Goal: Information Seeking & Learning: Learn about a topic

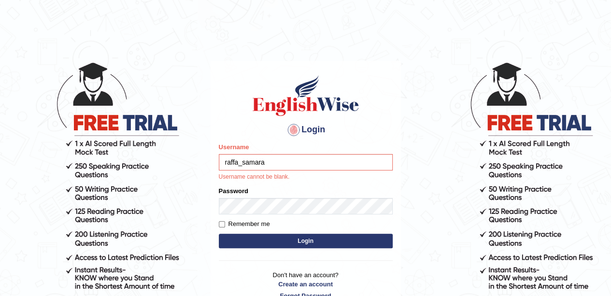
type input "raffa_samara"
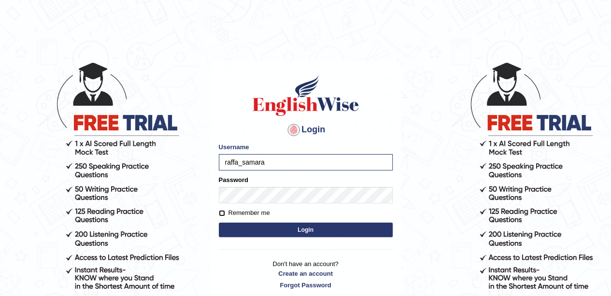
click at [219, 213] on input "Remember me" at bounding box center [222, 213] width 6 height 6
checkbox input "true"
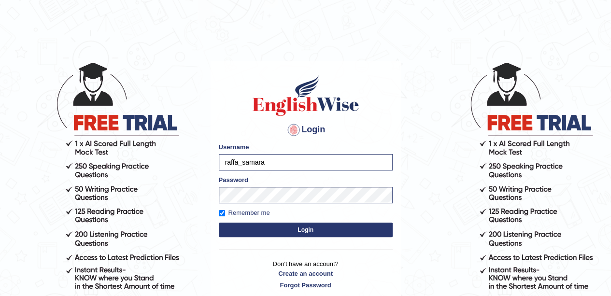
click at [242, 228] on button "Login" at bounding box center [306, 230] width 174 height 14
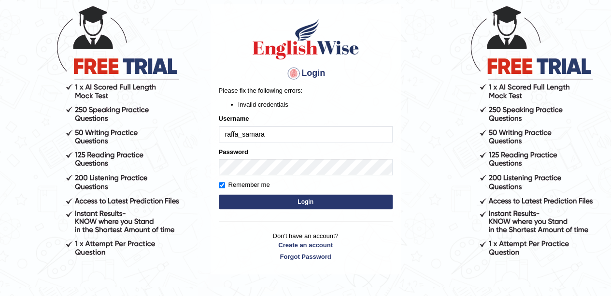
scroll to position [58, 0]
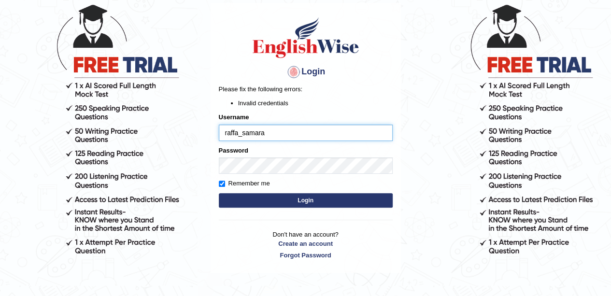
click at [314, 132] on input "raffa_samara" at bounding box center [306, 133] width 174 height 16
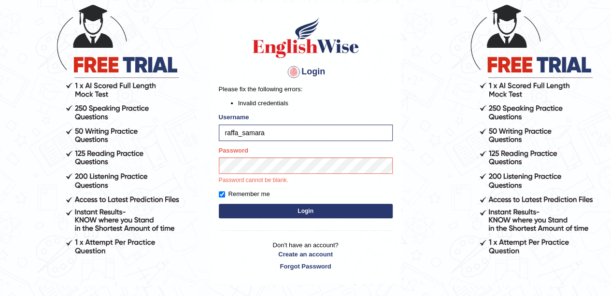
click at [298, 212] on div "Login Please fix the following errors: Invalid credentials Username raffa_samar…" at bounding box center [306, 143] width 190 height 281
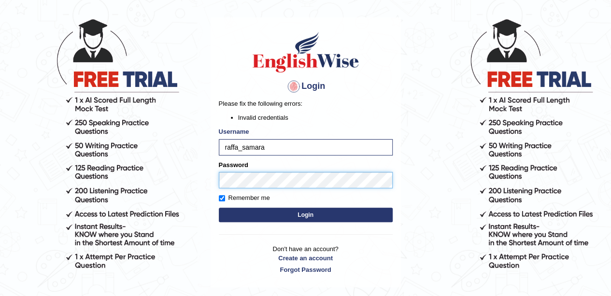
scroll to position [88, 0]
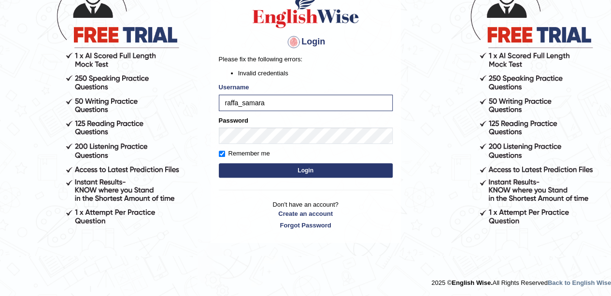
click at [304, 172] on button "Login" at bounding box center [306, 170] width 174 height 14
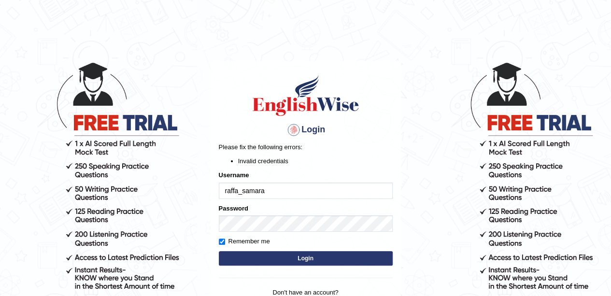
click at [311, 130] on h4 "Login" at bounding box center [306, 129] width 174 height 15
click at [294, 133] on div at bounding box center [293, 129] width 15 height 15
click at [295, 131] on div at bounding box center [293, 129] width 15 height 15
click at [291, 132] on div at bounding box center [293, 129] width 15 height 15
click at [321, 259] on button "Login" at bounding box center [306, 258] width 174 height 14
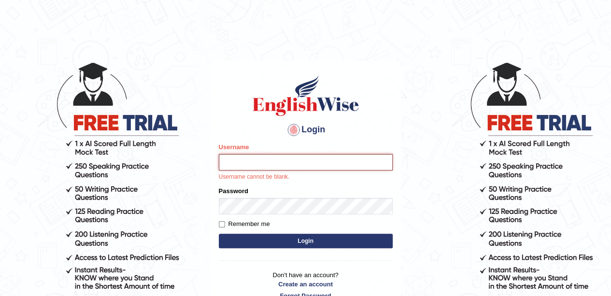
drag, startPoint x: 0, startPoint y: 0, endPoint x: 255, endPoint y: 166, distance: 304.0
click at [255, 166] on input "Username" at bounding box center [306, 162] width 174 height 16
type input "raffa_samara"
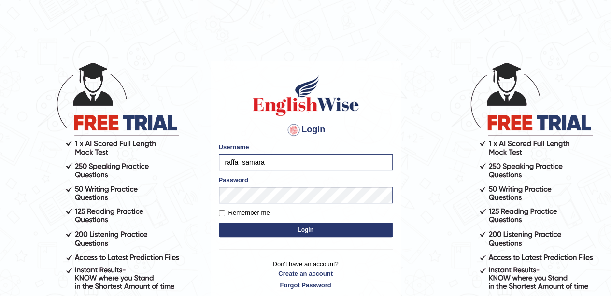
click at [225, 213] on label "Remember me" at bounding box center [244, 213] width 51 height 10
click at [225, 213] on input "Remember me" at bounding box center [222, 213] width 6 height 6
checkbox input "true"
click at [238, 224] on button "Login" at bounding box center [306, 230] width 174 height 14
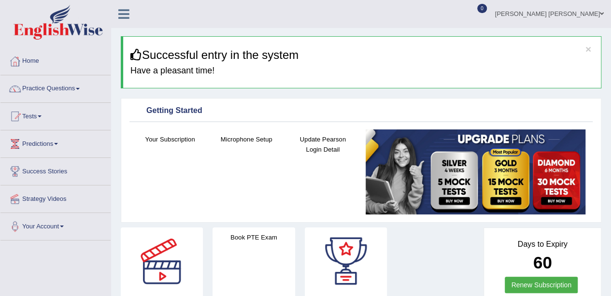
click at [134, 57] on icon at bounding box center [136, 55] width 12 height 12
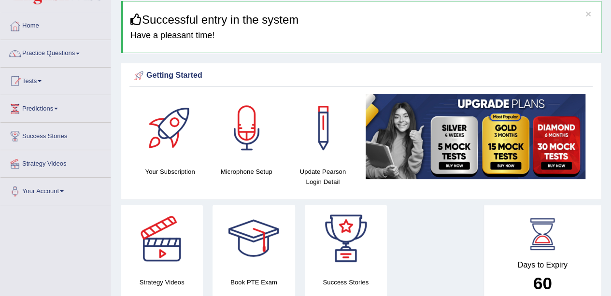
scroll to position [48, 0]
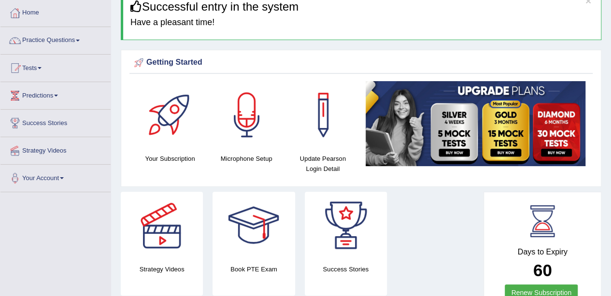
click at [485, 107] on img at bounding box center [476, 123] width 220 height 85
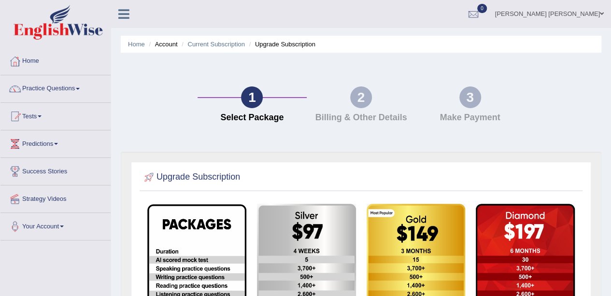
click at [485, 107] on div "3 Make Payment" at bounding box center [469, 106] width 109 height 41
click at [140, 43] on link "Home" at bounding box center [136, 44] width 17 height 7
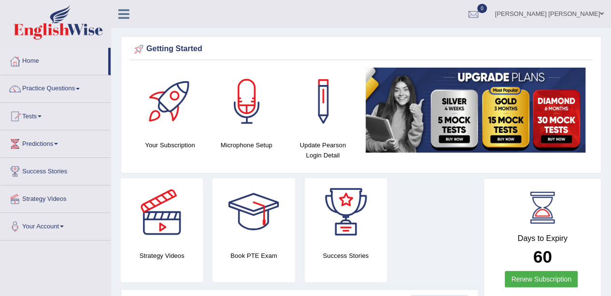
click at [77, 91] on link "Practice Questions" at bounding box center [55, 87] width 110 height 24
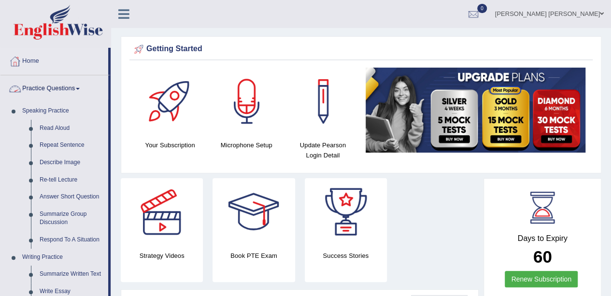
click at [53, 86] on link "Practice Questions" at bounding box center [54, 87] width 108 height 24
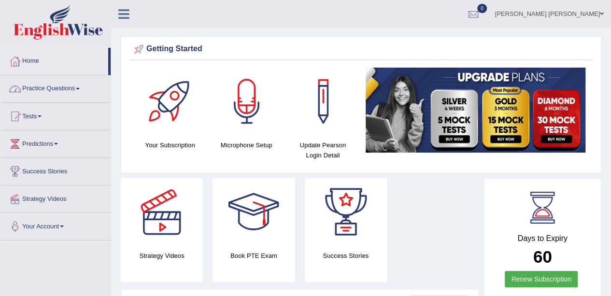
click at [53, 86] on link "Practice Questions" at bounding box center [55, 87] width 110 height 24
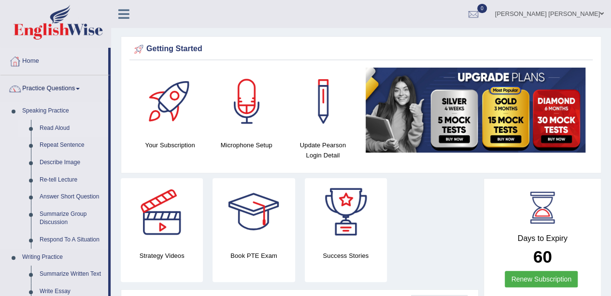
click at [46, 127] on link "Read Aloud" at bounding box center [71, 128] width 73 height 17
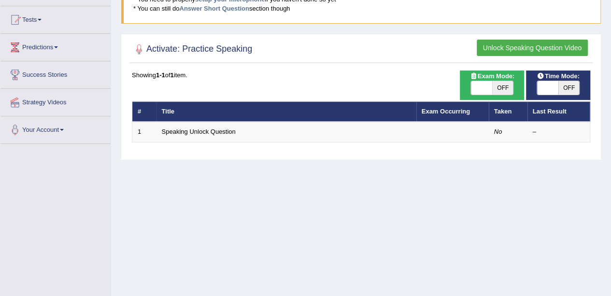
scroll to position [48, 0]
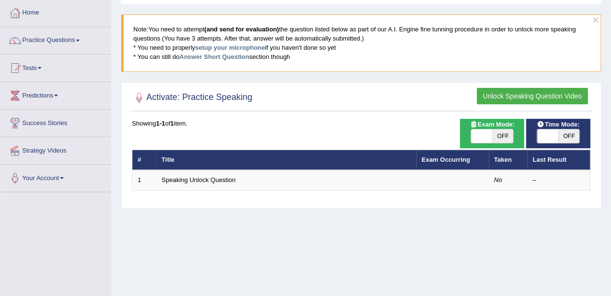
click at [505, 132] on span "OFF" at bounding box center [502, 136] width 21 height 14
checkbox input "true"
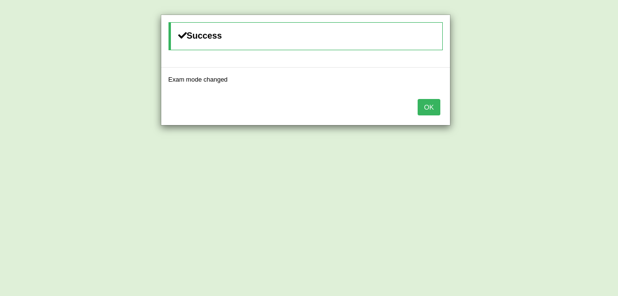
click at [432, 110] on button "OK" at bounding box center [429, 107] width 22 height 16
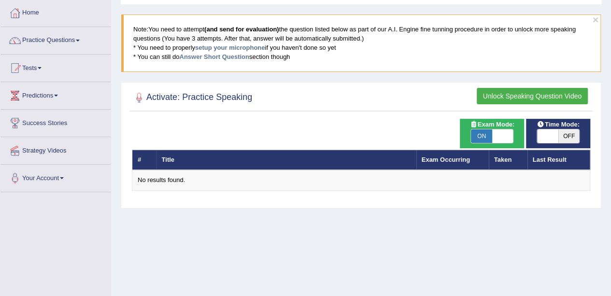
click at [563, 135] on span "OFF" at bounding box center [568, 136] width 21 height 14
checkbox input "true"
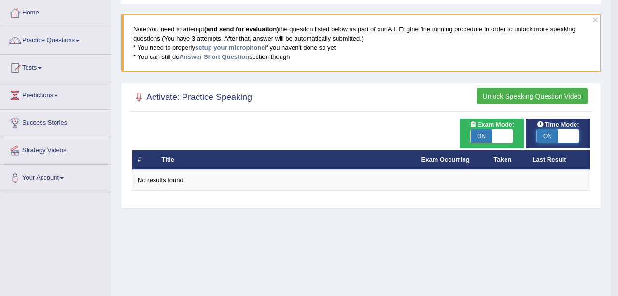
click at [550, 136] on body "Toggle navigation Home Practice Questions Speaking Practice Read Aloud Repeat S…" at bounding box center [309, 100] width 618 height 296
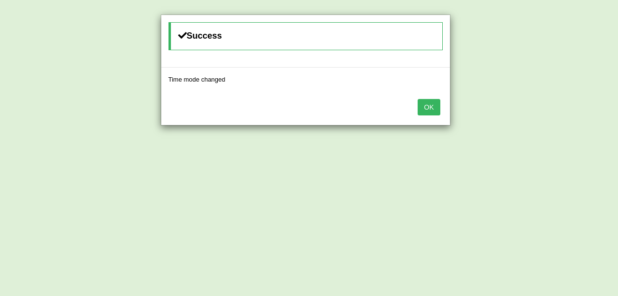
click at [438, 108] on button "OK" at bounding box center [429, 107] width 22 height 16
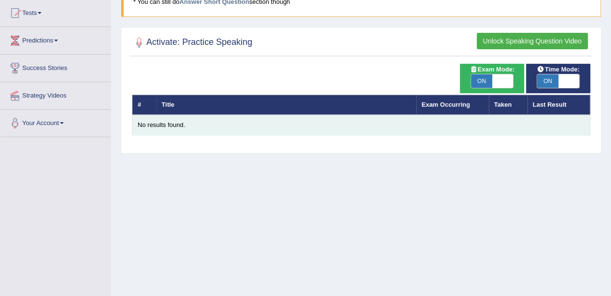
scroll to position [17, 0]
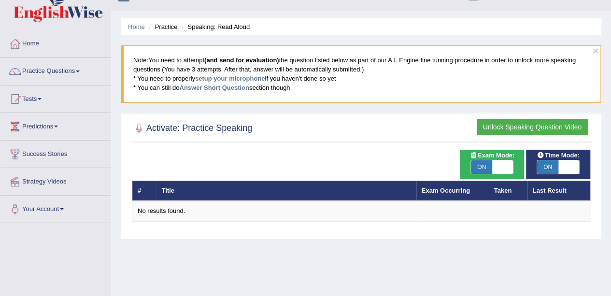
click at [486, 164] on span "ON" at bounding box center [481, 167] width 21 height 14
checkbox input "false"
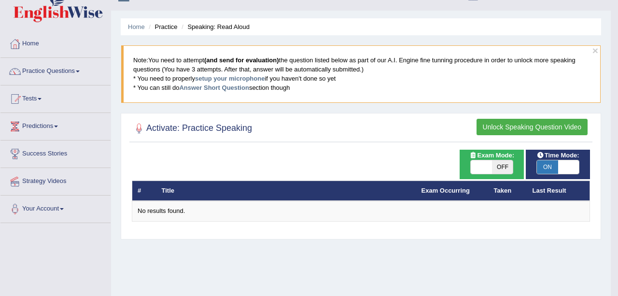
click at [546, 160] on body "Toggle navigation Home Practice Questions Speaking Practice Read Aloud Repeat S…" at bounding box center [309, 131] width 618 height 296
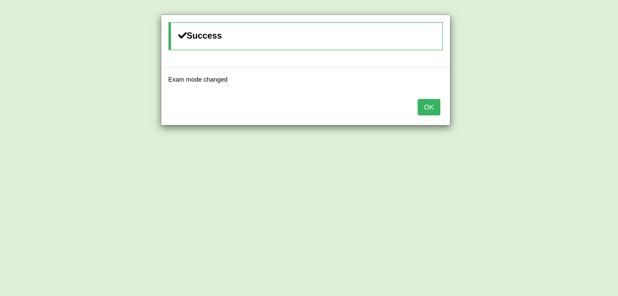
click at [423, 100] on button "OK" at bounding box center [429, 107] width 22 height 16
click at [435, 103] on button "OK" at bounding box center [429, 107] width 22 height 16
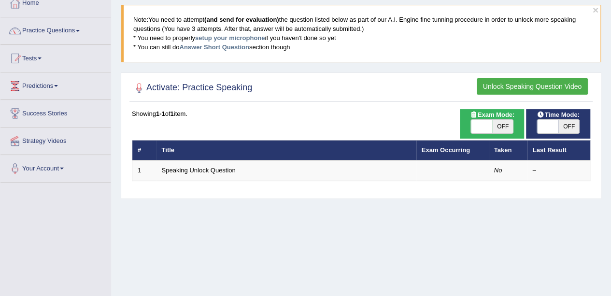
scroll to position [114, 0]
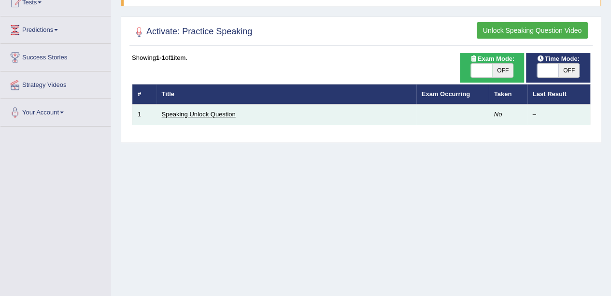
click at [208, 114] on link "Speaking Unlock Question" at bounding box center [199, 114] width 74 height 7
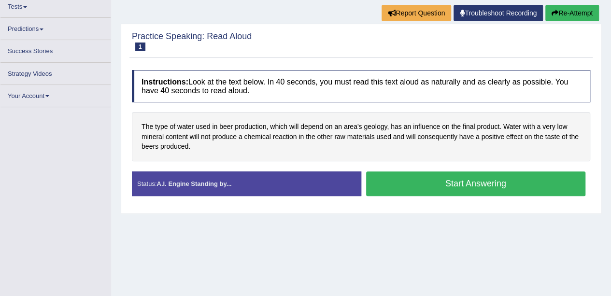
scroll to position [109, 0]
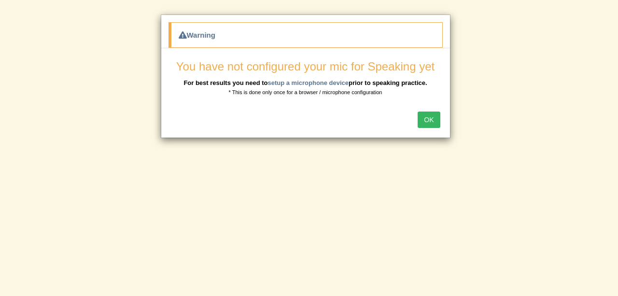
click at [426, 118] on button "OK" at bounding box center [429, 120] width 22 height 16
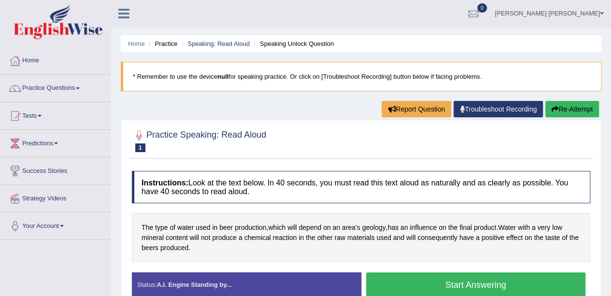
scroll to position [0, 0]
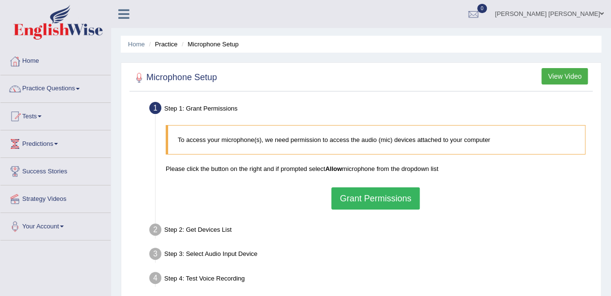
click at [365, 197] on button "Grant Permissions" at bounding box center [375, 198] width 88 height 22
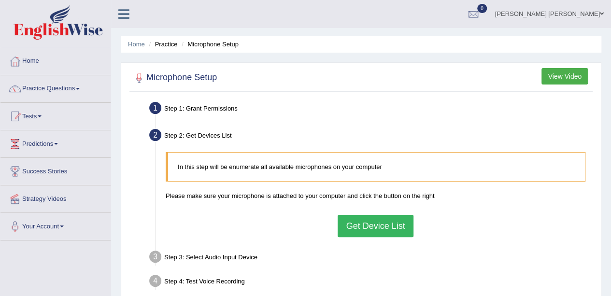
click at [371, 226] on button "Get Device List" at bounding box center [375, 226] width 75 height 22
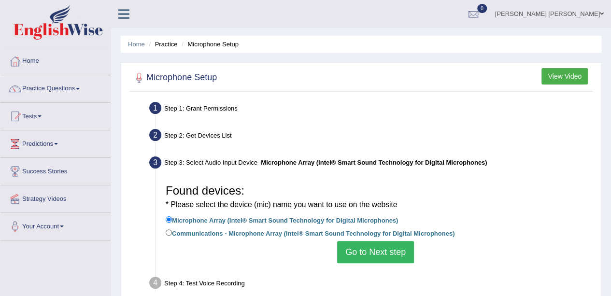
click at [365, 251] on button "Go to Next step" at bounding box center [375, 252] width 77 height 22
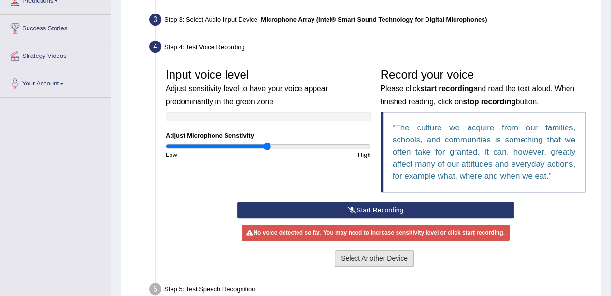
scroll to position [145, 0]
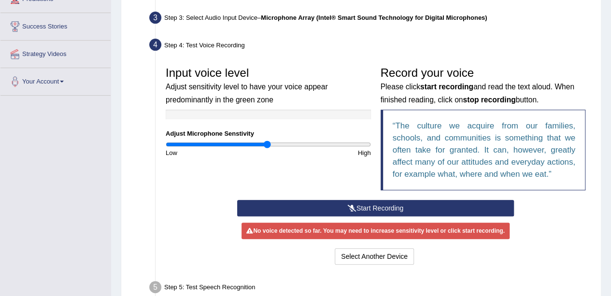
click at [363, 209] on button "Start Recording" at bounding box center [375, 208] width 277 height 16
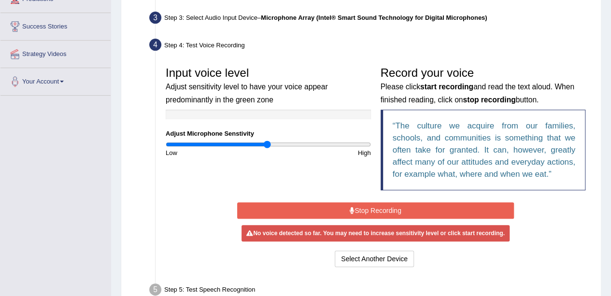
click at [350, 207] on icon at bounding box center [352, 210] width 5 height 7
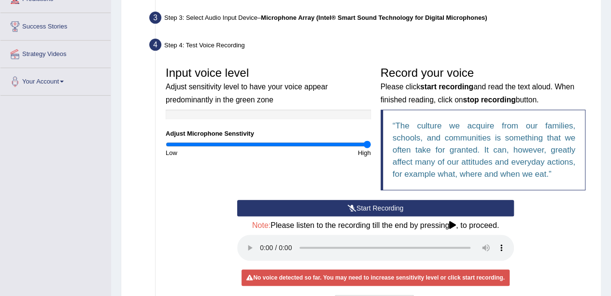
drag, startPoint x: 267, startPoint y: 146, endPoint x: 369, endPoint y: 152, distance: 102.1
type input "2"
click at [369, 148] on input "range" at bounding box center [268, 145] width 205 height 8
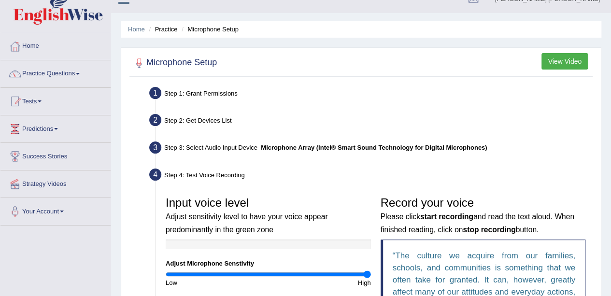
scroll to position [0, 0]
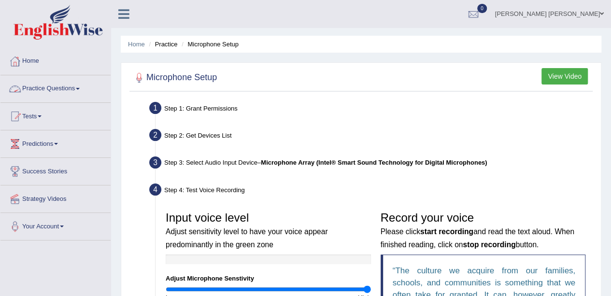
click at [85, 86] on link "Practice Questions" at bounding box center [55, 87] width 110 height 24
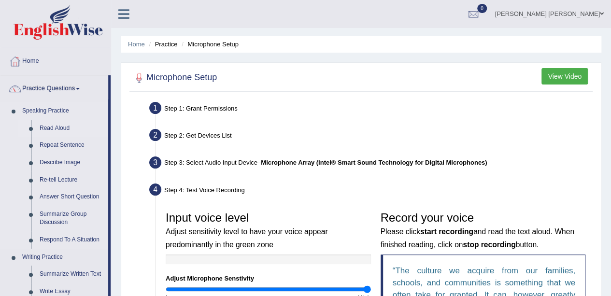
click at [61, 128] on link "Read Aloud" at bounding box center [71, 128] width 73 height 17
